Goal: Information Seeking & Learning: Learn about a topic

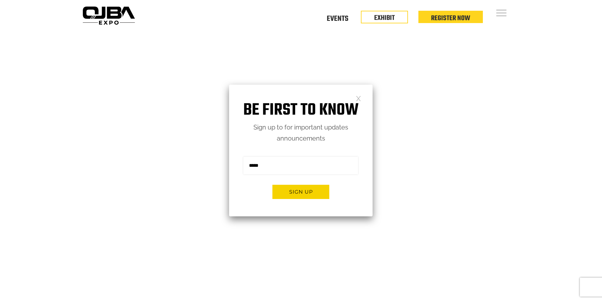
click at [359, 97] on link at bounding box center [358, 97] width 5 height 5
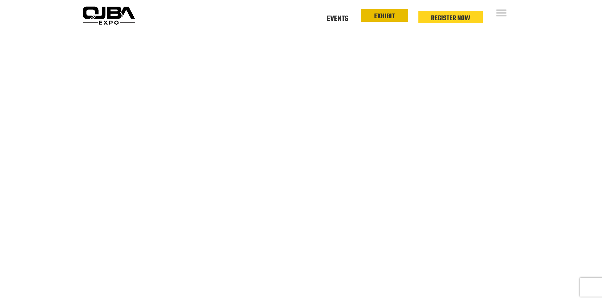
click at [386, 16] on link "EXHIBIT" at bounding box center [384, 16] width 21 height 11
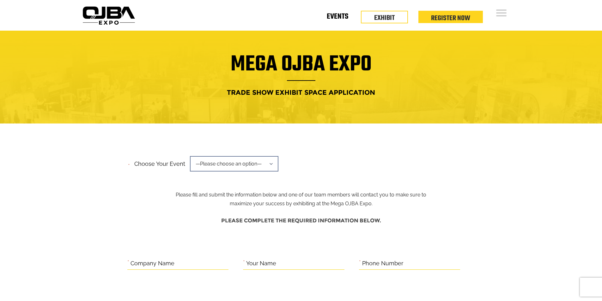
click at [334, 17] on link "Events" at bounding box center [337, 18] width 21 height 2
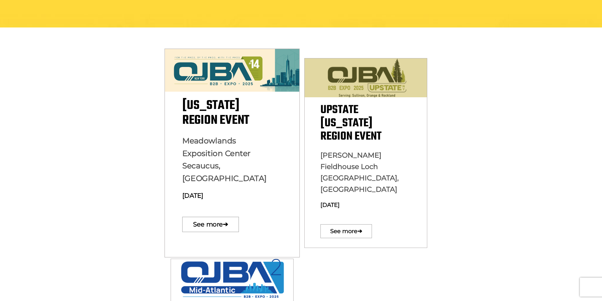
scroll to position [158, 0]
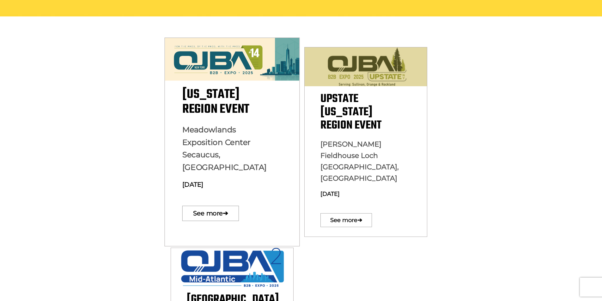
click at [208, 95] on span "New York Region Event" at bounding box center [215, 102] width 67 height 34
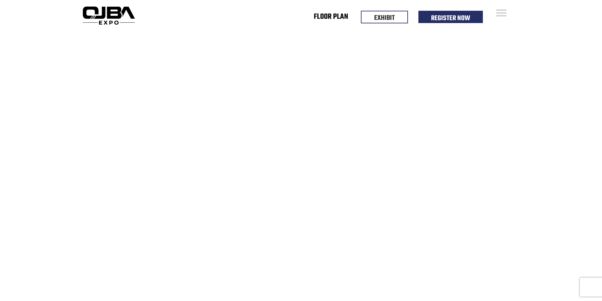
click at [323, 17] on link "Floor Plan" at bounding box center [331, 18] width 34 height 2
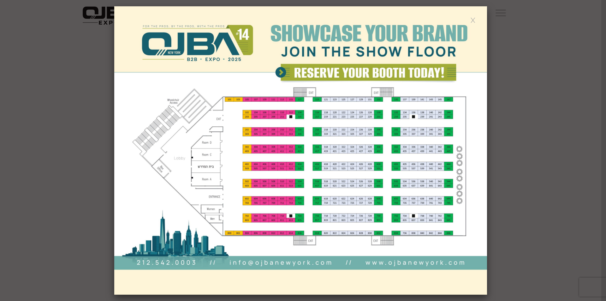
click at [273, 163] on img at bounding box center [300, 150] width 373 height 288
click at [262, 167] on img at bounding box center [300, 150] width 373 height 288
click at [467, 20] on img at bounding box center [300, 150] width 373 height 288
click at [474, 21] on link at bounding box center [473, 19] width 5 height 5
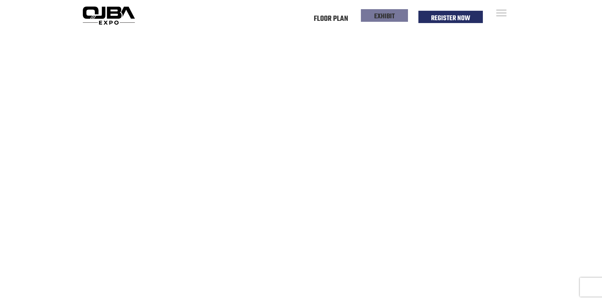
click at [391, 16] on link "EXHIBIT" at bounding box center [384, 16] width 21 height 11
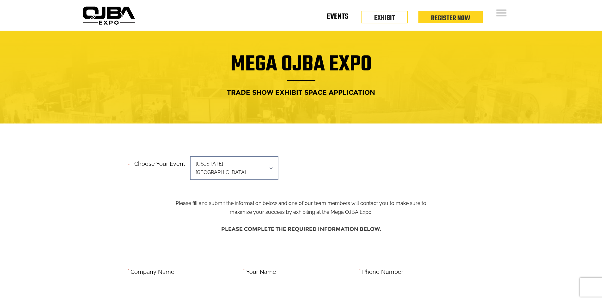
click at [344, 19] on link "Events" at bounding box center [337, 18] width 21 height 2
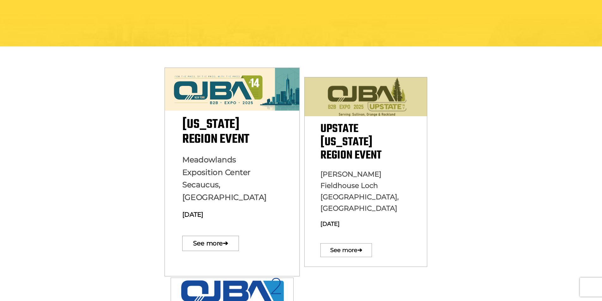
scroll to position [126, 0]
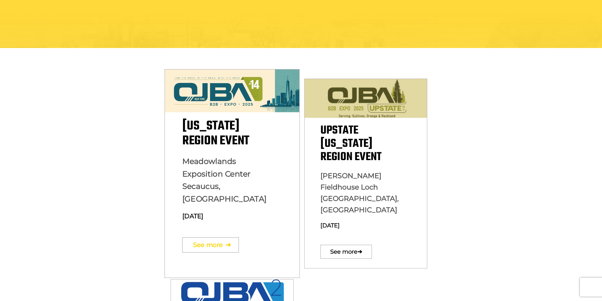
click at [197, 237] on link "See more ➔" at bounding box center [210, 244] width 57 height 15
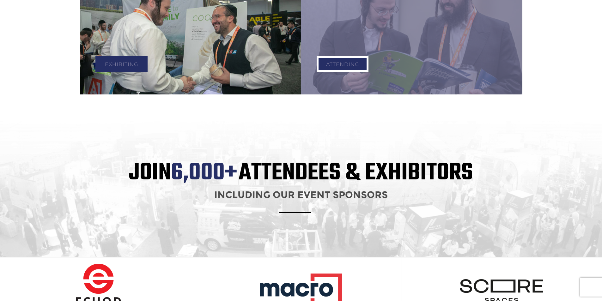
click at [332, 64] on link "Attending" at bounding box center [342, 63] width 52 height 15
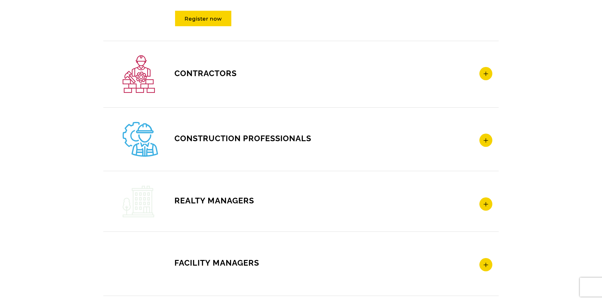
scroll to position [948, 0]
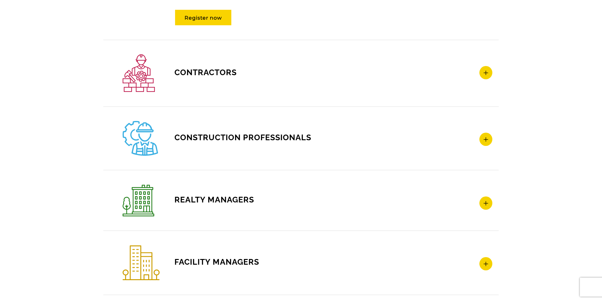
click at [489, 71] on icon at bounding box center [485, 72] width 13 height 13
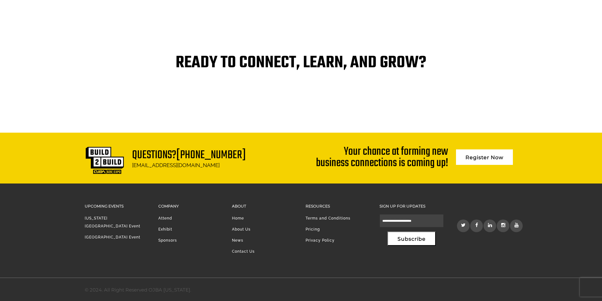
scroll to position [1310, 0]
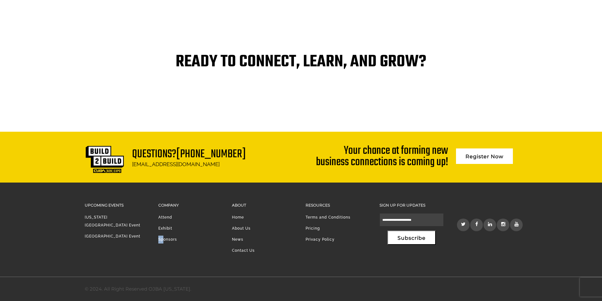
click at [165, 238] on li "Sponsors" at bounding box center [190, 241] width 64 height 11
click at [165, 238] on link "Sponsors" at bounding box center [167, 239] width 19 height 4
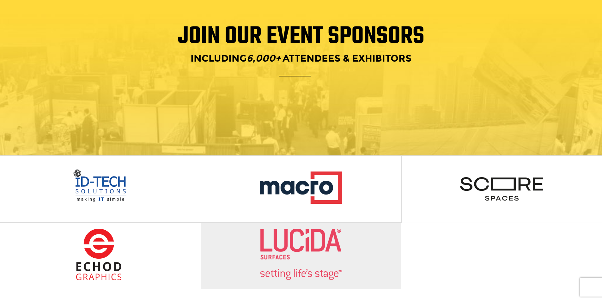
scroll to position [126, 0]
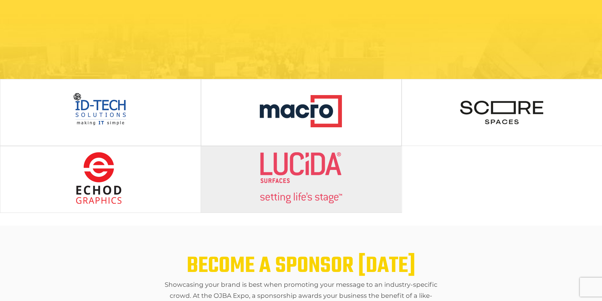
click at [313, 165] on img at bounding box center [301, 178] width 84 height 52
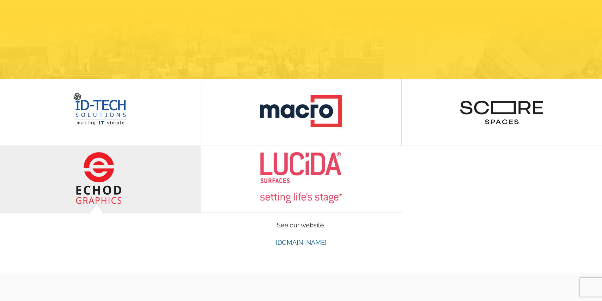
click at [65, 175] on img at bounding box center [100, 178] width 84 height 52
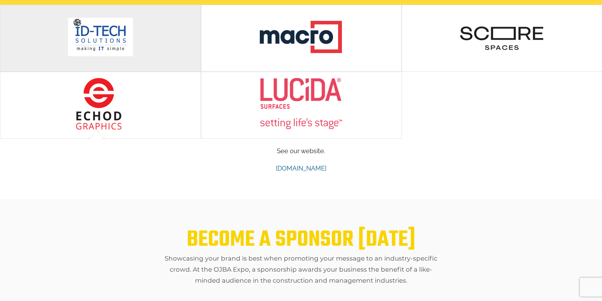
scroll to position [0, 0]
click at [106, 31] on img at bounding box center [100, 37] width 65 height 39
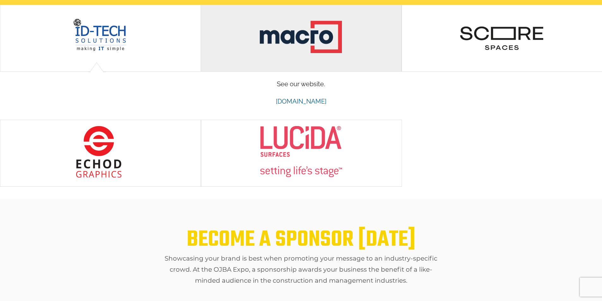
click at [305, 39] on img at bounding box center [301, 37] width 84 height 52
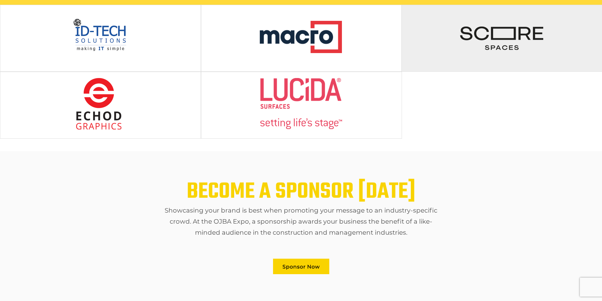
click at [471, 31] on img at bounding box center [502, 37] width 84 height 52
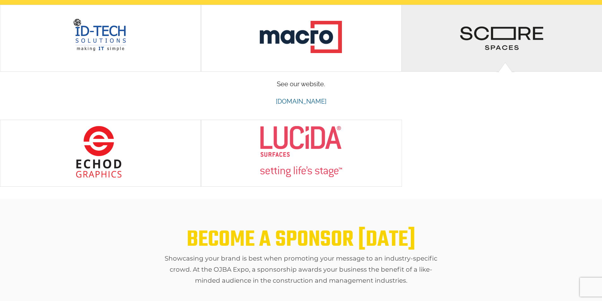
click at [470, 33] on img at bounding box center [502, 37] width 84 height 52
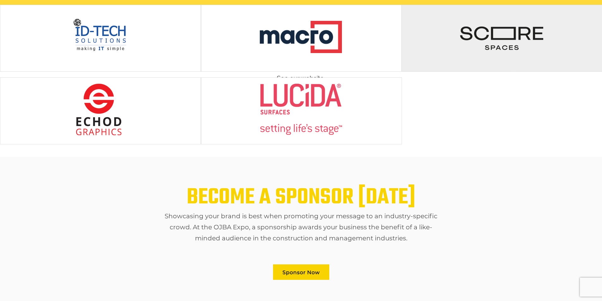
click at [470, 33] on img at bounding box center [502, 37] width 84 height 52
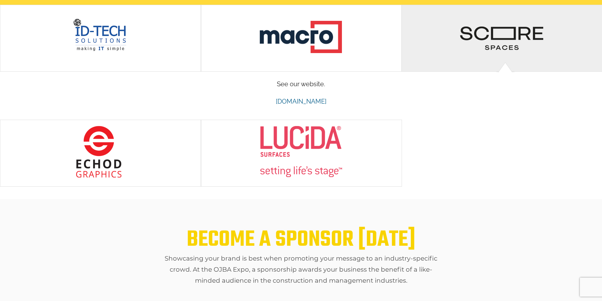
click at [470, 33] on img at bounding box center [502, 37] width 84 height 52
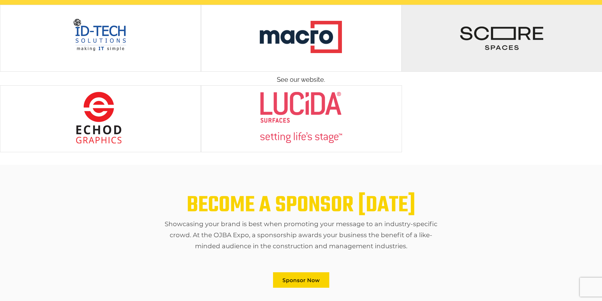
click at [470, 33] on img at bounding box center [502, 37] width 84 height 52
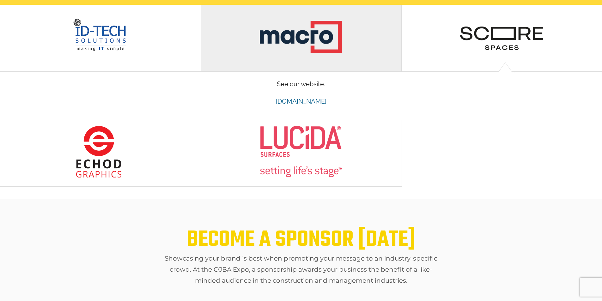
click at [286, 35] on img at bounding box center [301, 37] width 84 height 52
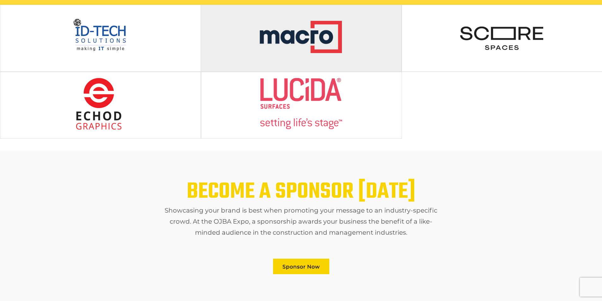
click at [286, 35] on img at bounding box center [301, 37] width 84 height 52
click at [286, 39] on img at bounding box center [301, 37] width 84 height 52
click at [271, 40] on img at bounding box center [301, 37] width 84 height 52
click at [304, 32] on img at bounding box center [301, 37] width 84 height 52
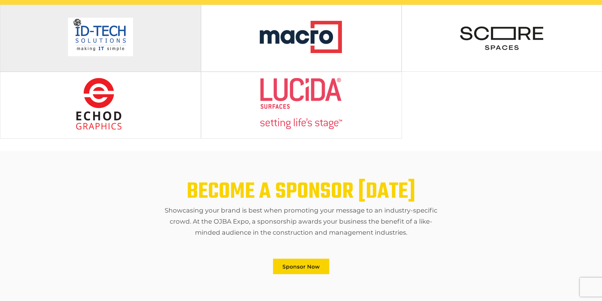
click at [118, 35] on img at bounding box center [100, 37] width 65 height 39
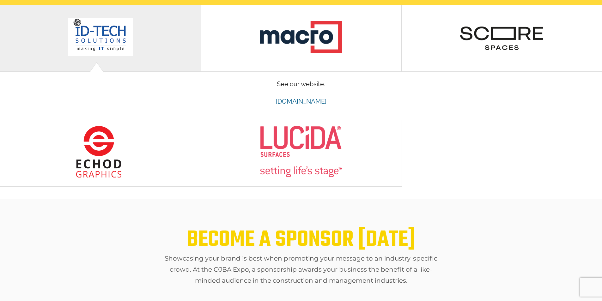
click at [118, 35] on img at bounding box center [100, 37] width 65 height 39
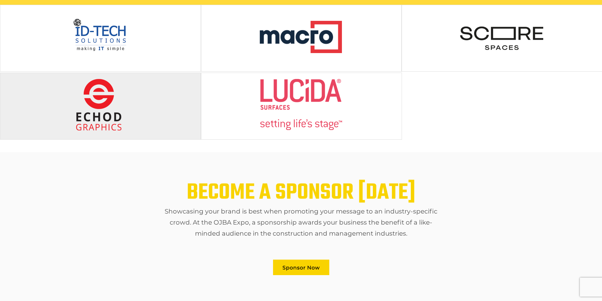
click at [122, 105] on img at bounding box center [100, 105] width 84 height 52
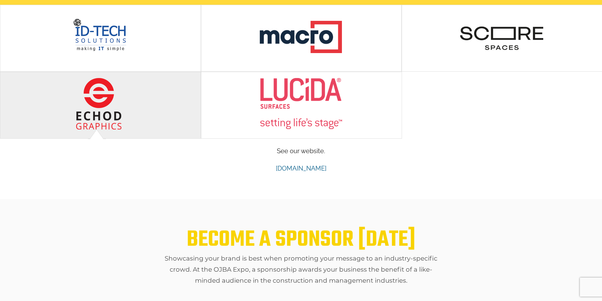
click at [122, 103] on img at bounding box center [100, 104] width 84 height 52
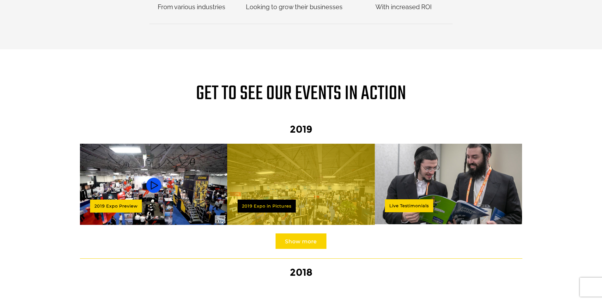
click at [310, 233] on link "Show more" at bounding box center [300, 240] width 51 height 15
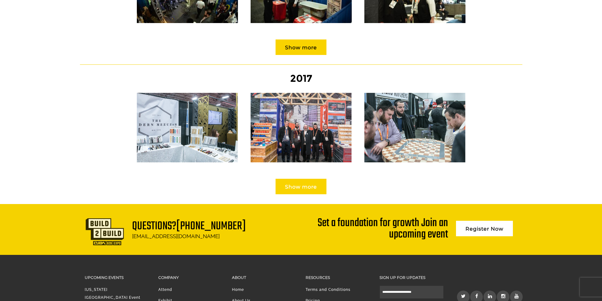
scroll to position [821, 0]
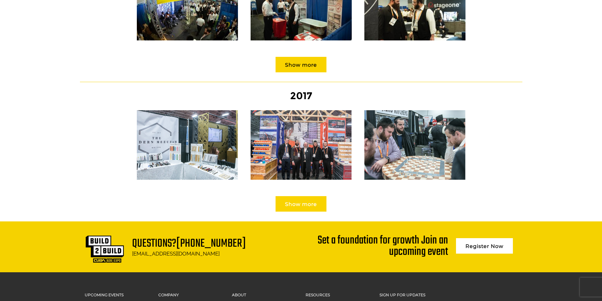
click at [308, 196] on link "Show more" at bounding box center [300, 203] width 51 height 15
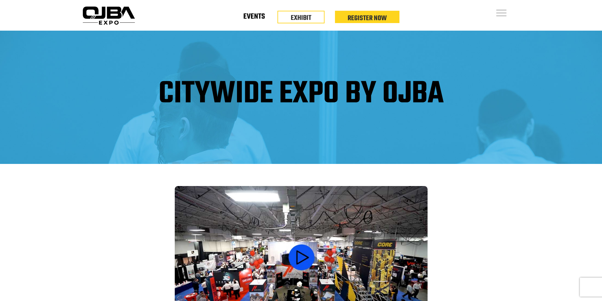
click at [256, 17] on link "Events" at bounding box center [253, 18] width 21 height 2
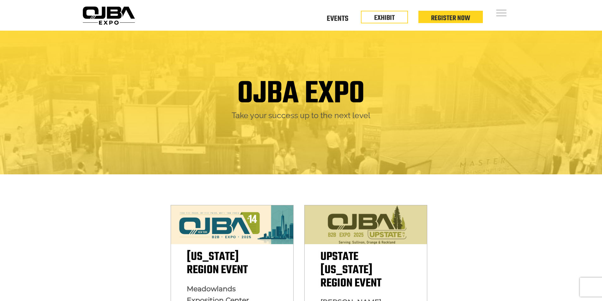
drag, startPoint x: 501, startPoint y: 20, endPoint x: 436, endPoint y: 52, distance: 72.6
click at [436, 52] on div "OJBA EXPO Take your success up to the next level" at bounding box center [301, 103] width 602 height 144
